Goal: Information Seeking & Learning: Learn about a topic

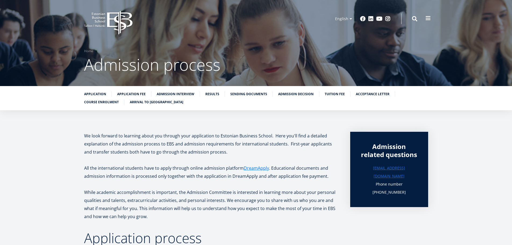
click at [426, 19] on span at bounding box center [427, 18] width 5 height 5
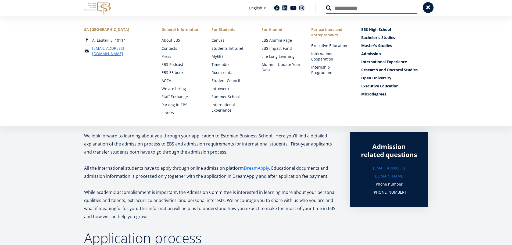
click at [432, 9] on button at bounding box center [428, 7] width 11 height 11
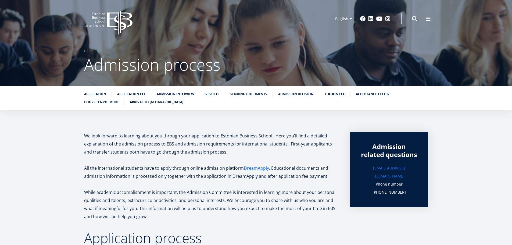
click at [117, 19] on icon "EBS Logo Created with Sketch." at bounding box center [108, 23] width 48 height 24
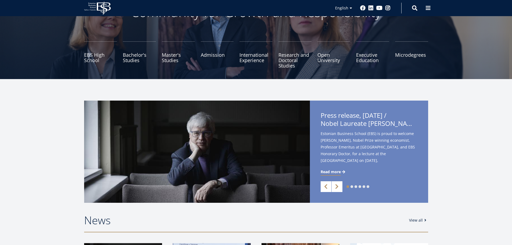
scroll to position [54, 0]
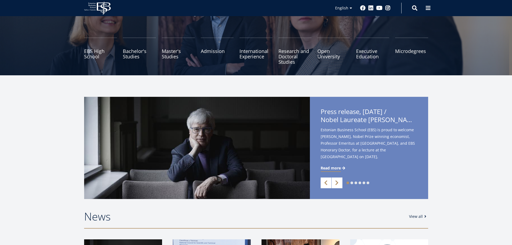
click at [362, 111] on span "Press release, [DATE] / Nobel Laureate [PERSON_NAME] to Deliver Lecture at [GEO…" at bounding box center [369, 116] width 97 height 18
click at [335, 169] on span "Read more" at bounding box center [331, 167] width 20 height 5
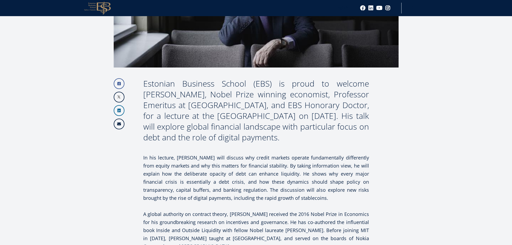
scroll to position [215, 0]
